Goal: Information Seeking & Learning: Learn about a topic

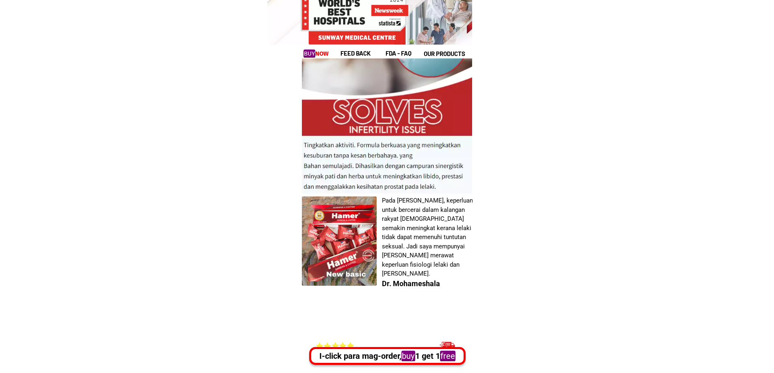
scroll to position [2478, 0]
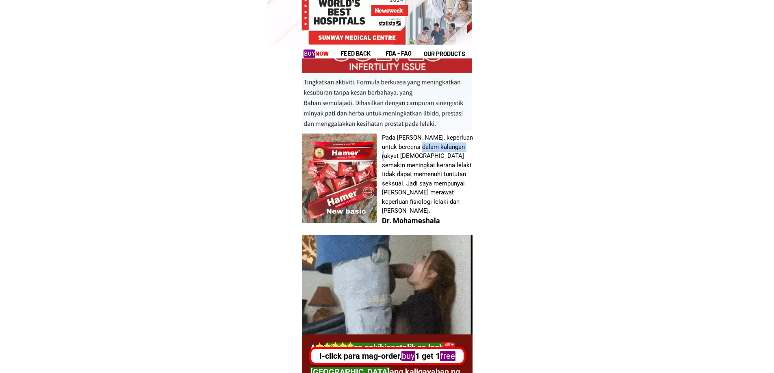
drag, startPoint x: 416, startPoint y: 149, endPoint x: 463, endPoint y: 151, distance: 46.8
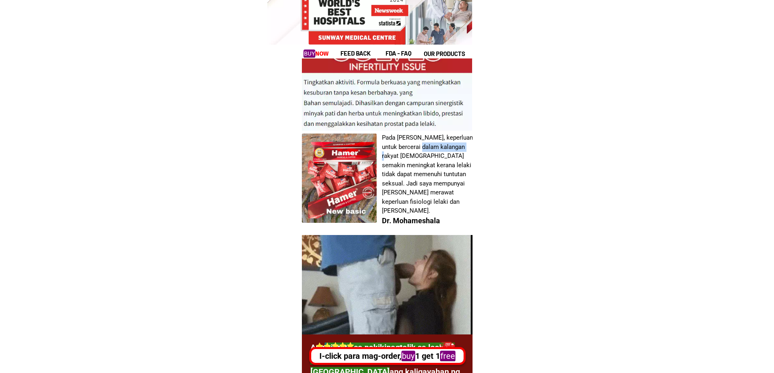
click at [463, 151] on h1 "Pada [PERSON_NAME], keperluan untuk bercerai dalam kalangan rakyat [DEMOGRAPHIC…" at bounding box center [427, 174] width 91 height 82
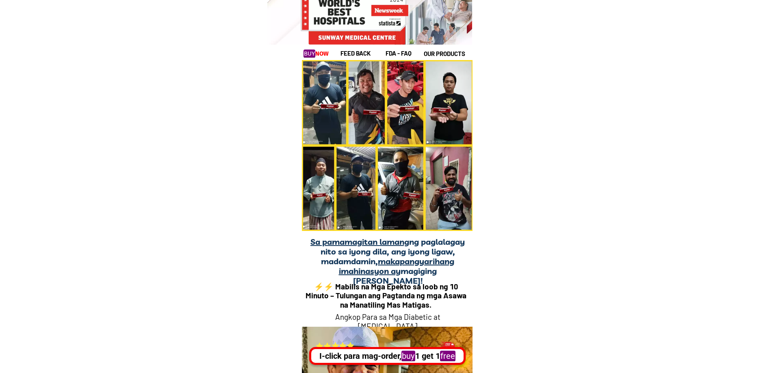
scroll to position [6053, 0]
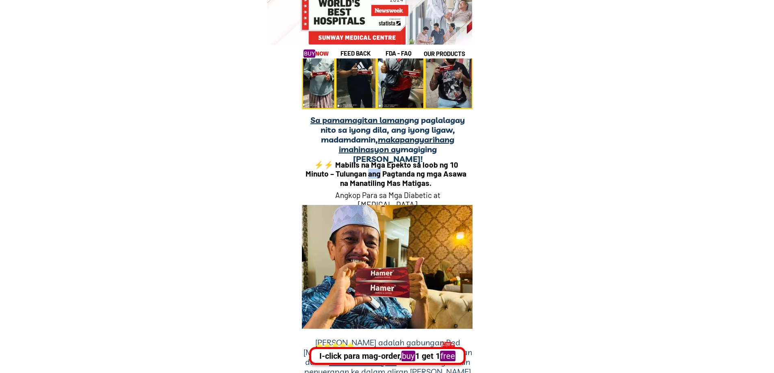
drag, startPoint x: 374, startPoint y: 170, endPoint x: 381, endPoint y: 170, distance: 7.7
click at [381, 170] on h1 "⚡️⚡️ Mabilis na Mga Epekto sa loob ng 10 Minuto – Tulungan ang Pagtanda ng mga …" at bounding box center [385, 174] width 165 height 28
click at [458, 171] on h1 "⚡️⚡️ Mabilis na Mga Epekto sa loob ng 10 Minuto – Tulungan ang Pagtanda ng mga …" at bounding box center [385, 174] width 165 height 28
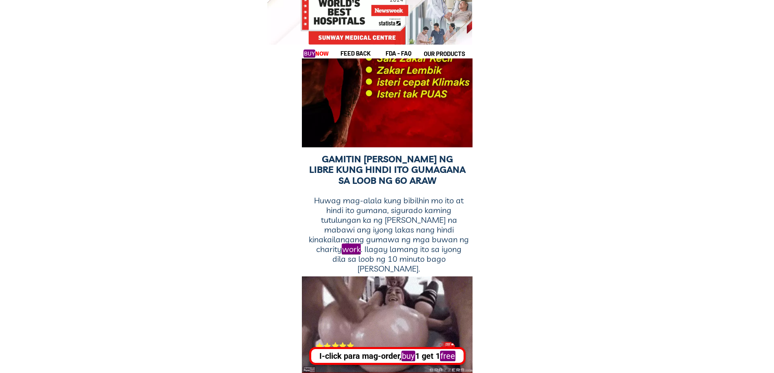
scroll to position [6825, 0]
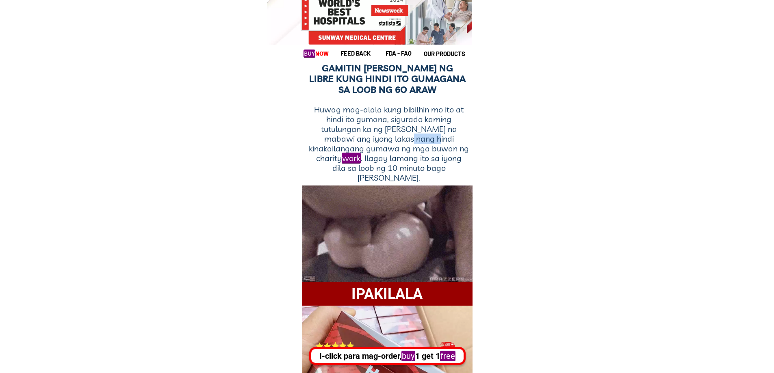
drag, startPoint x: 414, startPoint y: 135, endPoint x: 444, endPoint y: 141, distance: 30.1
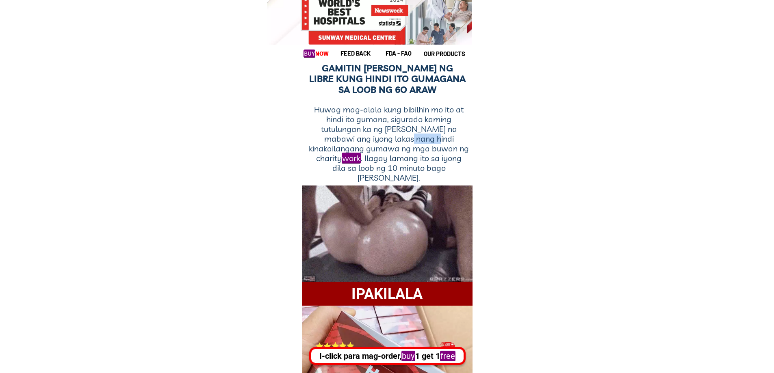
click at [444, 141] on h1 "Huwag mag-alala kung bibilhin mo ito at hindi ito gumana, sigurado kaming tutul…" at bounding box center [388, 144] width 161 height 78
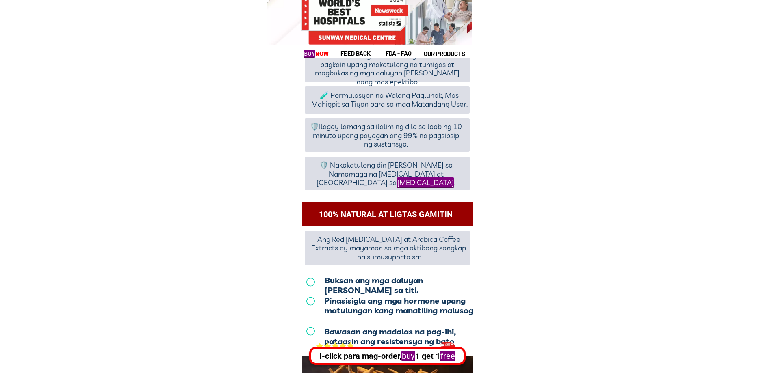
scroll to position [7434, 0]
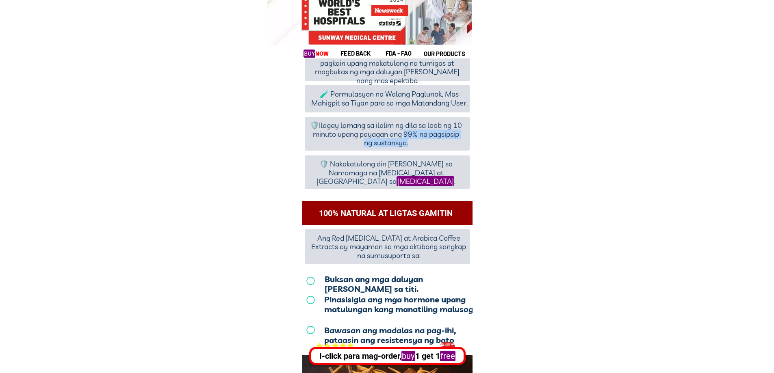
drag, startPoint x: 404, startPoint y: 133, endPoint x: 445, endPoint y: 139, distance: 41.9
click at [442, 139] on h1 "🛡️Ilagay lamang sa ilalim ng dila sa loob ng 10 minuto upang payagan ang 99% na…" at bounding box center [386, 134] width 154 height 26
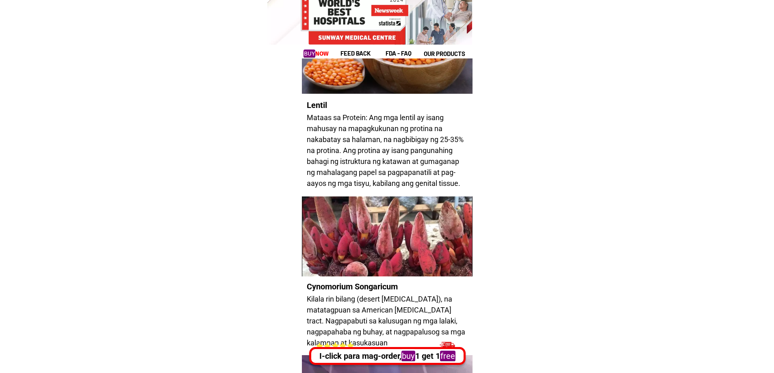
scroll to position [8368, 0]
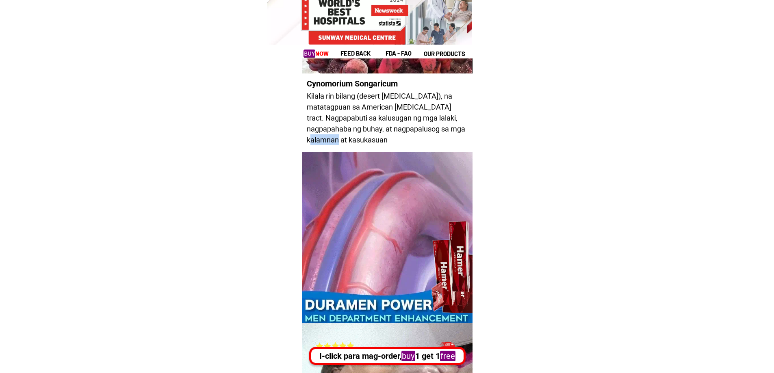
drag, startPoint x: 362, startPoint y: 135, endPoint x: 403, endPoint y: 142, distance: 41.7
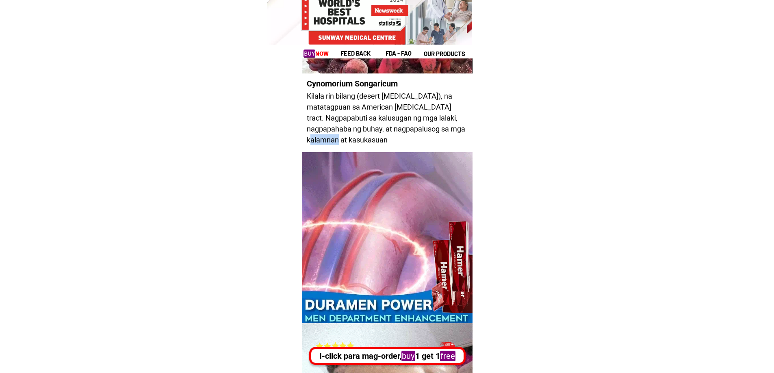
click at [403, 142] on h1 "Kilala rin bilang (desert [MEDICAL_DATA]), na matatagpuan sa American [MEDICAL_…" at bounding box center [387, 118] width 161 height 55
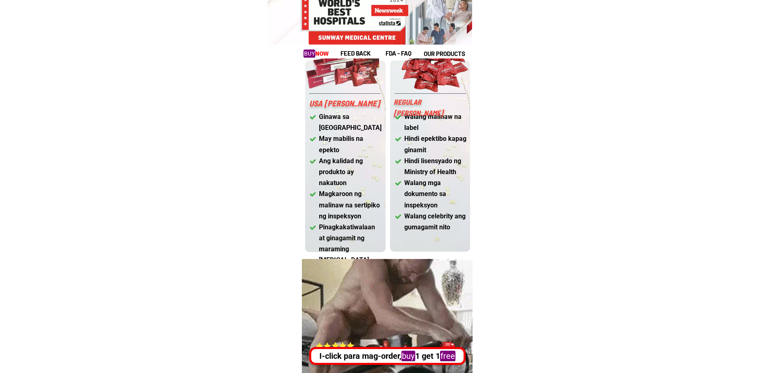
scroll to position [9506, 0]
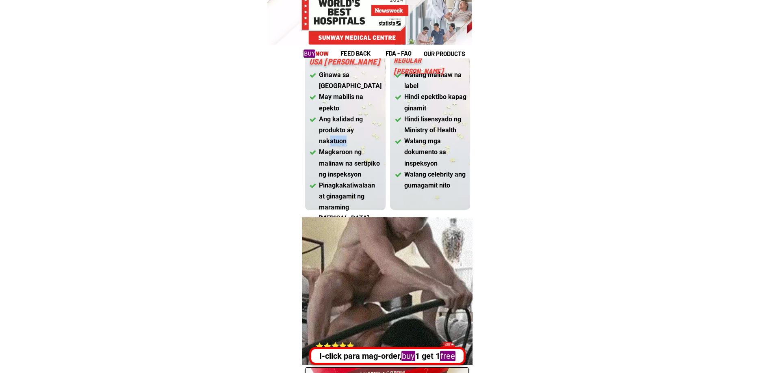
drag, startPoint x: 331, startPoint y: 129, endPoint x: 414, endPoint y: 134, distance: 82.7
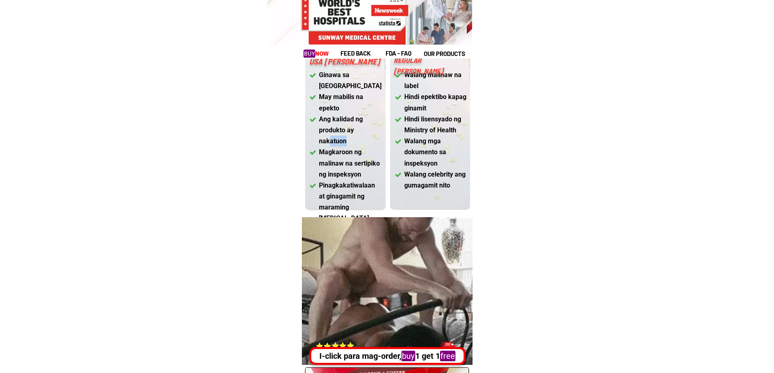
click at [414, 134] on div "Ginawa sa [GEOGRAPHIC_DATA] May mabilis na epekto Ang kalidad ng produkto ay na…" at bounding box center [387, 82] width 171 height 273
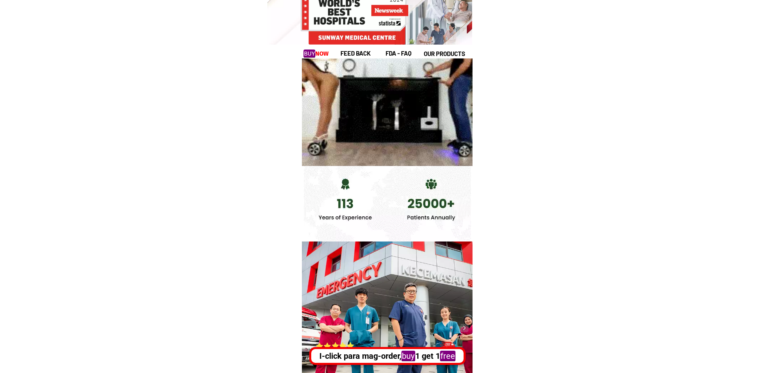
scroll to position [12552, 0]
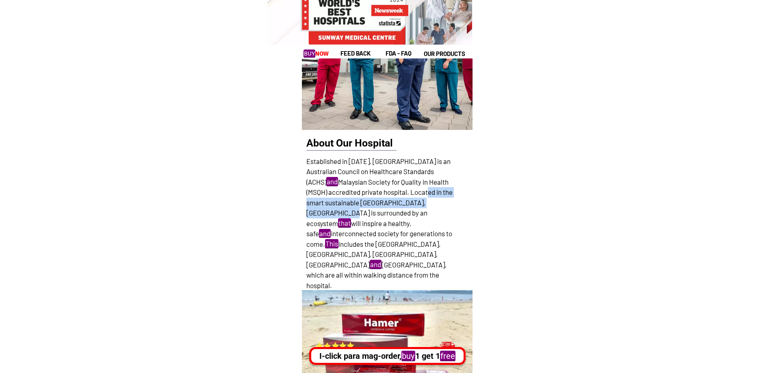
drag, startPoint x: 319, startPoint y: 207, endPoint x: 425, endPoint y: 211, distance: 105.7
click at [425, 211] on h3 "Established in [DATE], [GEOGRAPHIC_DATA] is an Australian Council on Healthcare…" at bounding box center [383, 228] width 154 height 145
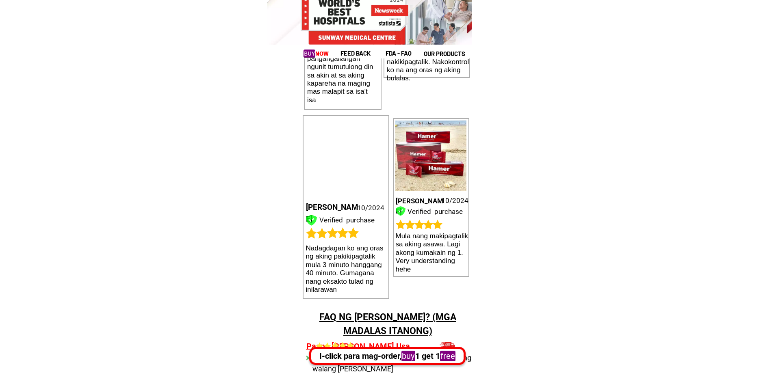
scroll to position [13771, 0]
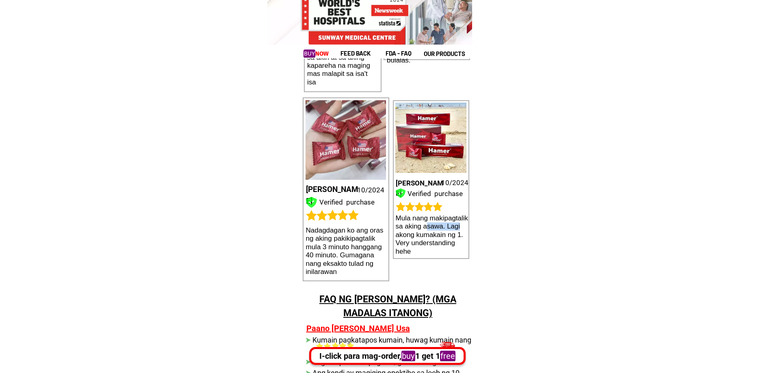
drag, startPoint x: 426, startPoint y: 226, endPoint x: 468, endPoint y: 232, distance: 42.7
click at [468, 232] on div "[PERSON_NAME] ko ang oras ng aking pakikipagtalik mula 3 minuto hanggang 40 min…" at bounding box center [387, 194] width 171 height 189
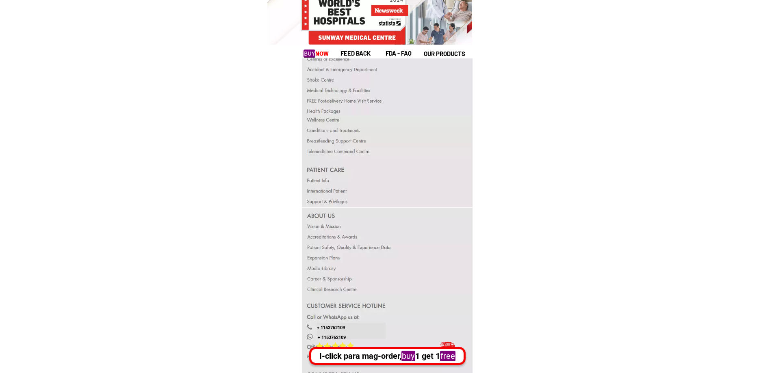
scroll to position [15706, 0]
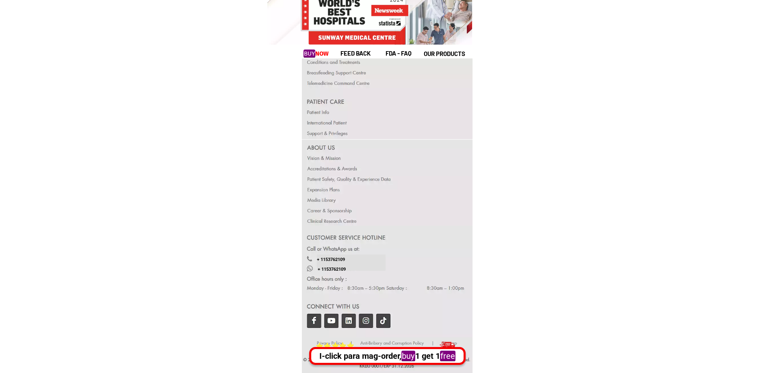
click at [312, 323] on div at bounding box center [387, 282] width 171 height 112
